Goal: Information Seeking & Learning: Stay updated

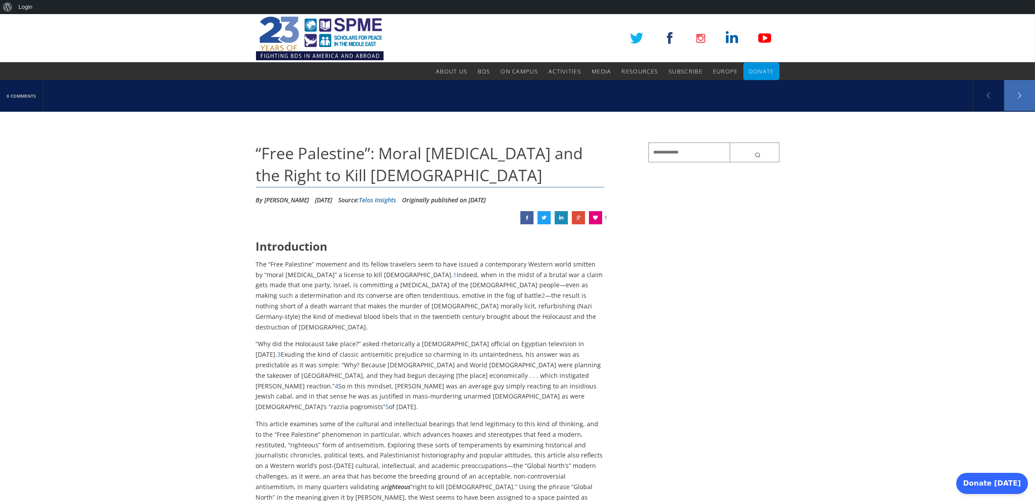
click at [1022, 91] on link at bounding box center [1019, 95] width 31 height 31
click at [992, 96] on link at bounding box center [988, 95] width 31 height 31
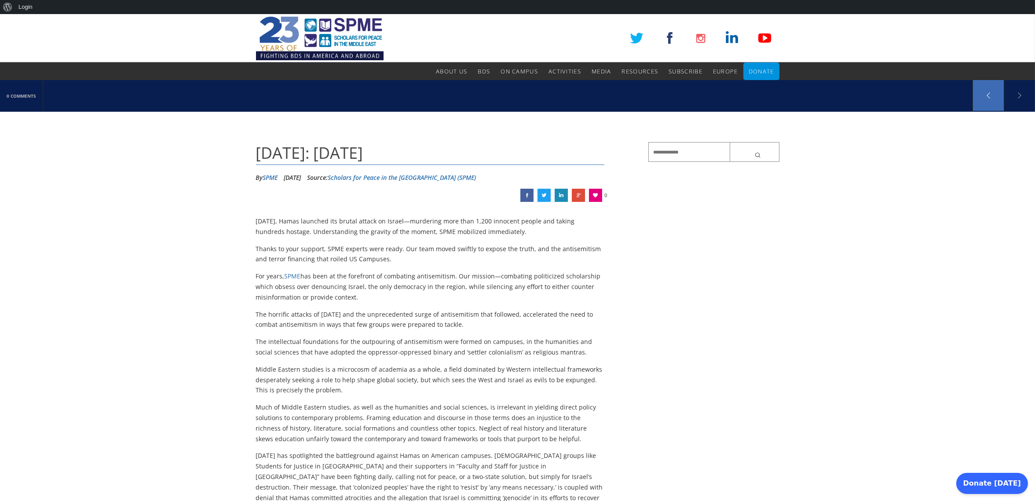
click at [989, 95] on link at bounding box center [988, 95] width 31 height 31
click at [989, 96] on link at bounding box center [988, 95] width 31 height 31
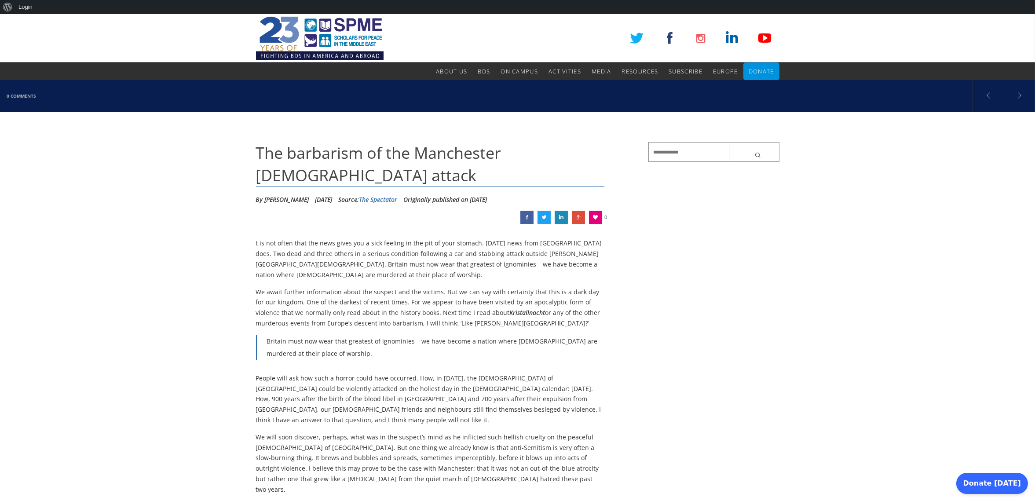
click at [989, 96] on link at bounding box center [988, 95] width 31 height 31
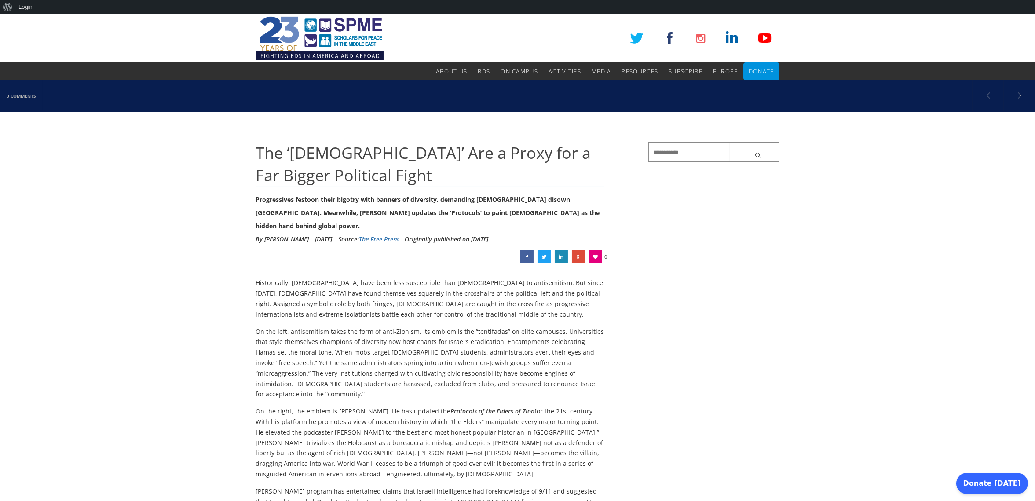
click at [989, 96] on link at bounding box center [988, 95] width 31 height 31
